Goal: Go to known website: Access a specific website the user already knows

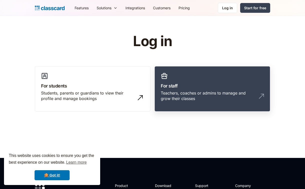
click at [224, 81] on link "For staff Teachers, coaches or admins to manage and grow their classes" at bounding box center [212, 89] width 116 height 46
click at [228, 83] on h3 "For staff" at bounding box center [212, 85] width 103 height 7
